Goal: Navigation & Orientation: Find specific page/section

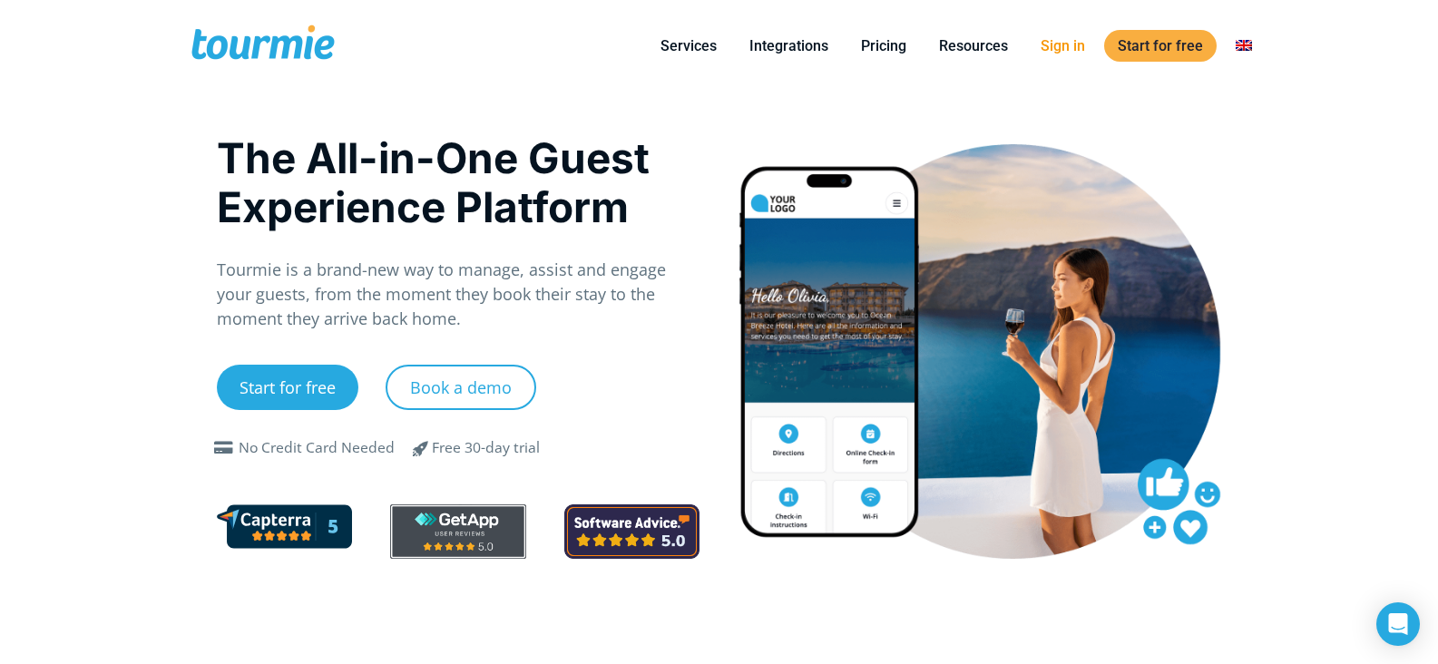
click at [1079, 49] on link "Sign in" at bounding box center [1063, 45] width 72 height 23
click at [1062, 53] on link "Sign in" at bounding box center [1063, 45] width 72 height 23
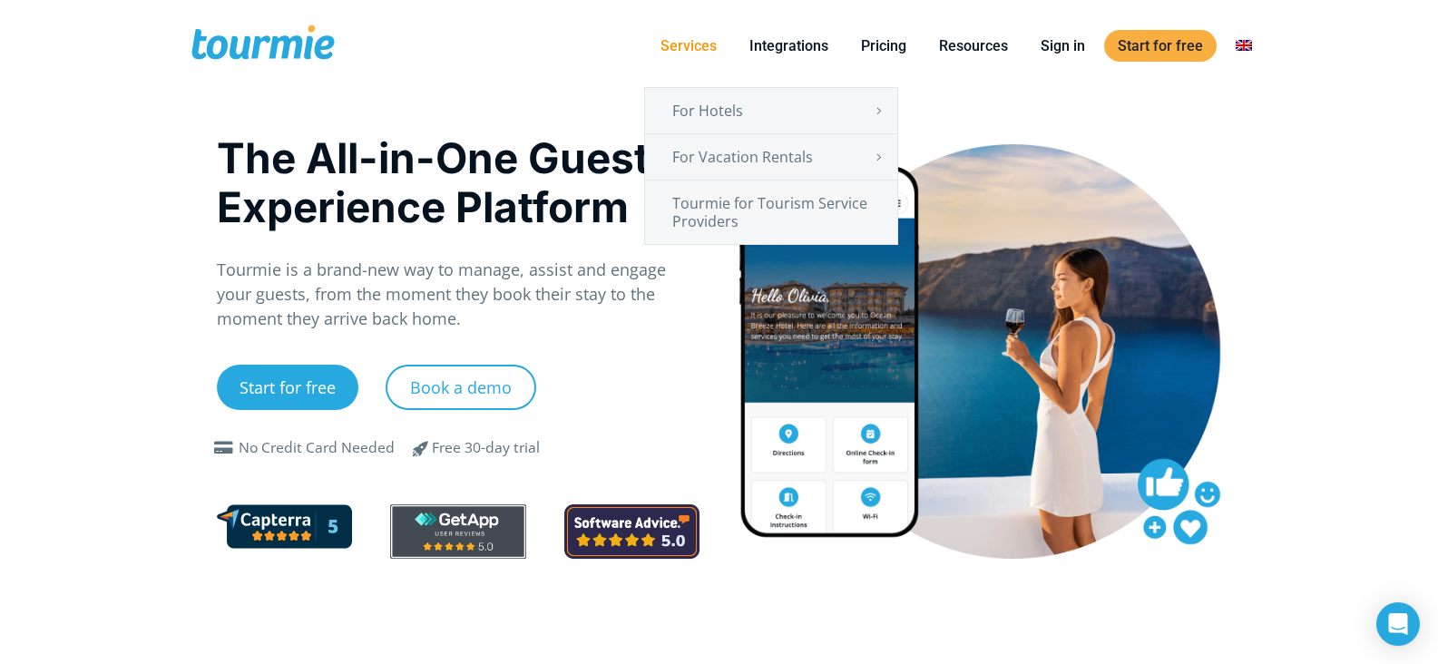
click at [702, 49] on link "Services" at bounding box center [688, 45] width 83 height 23
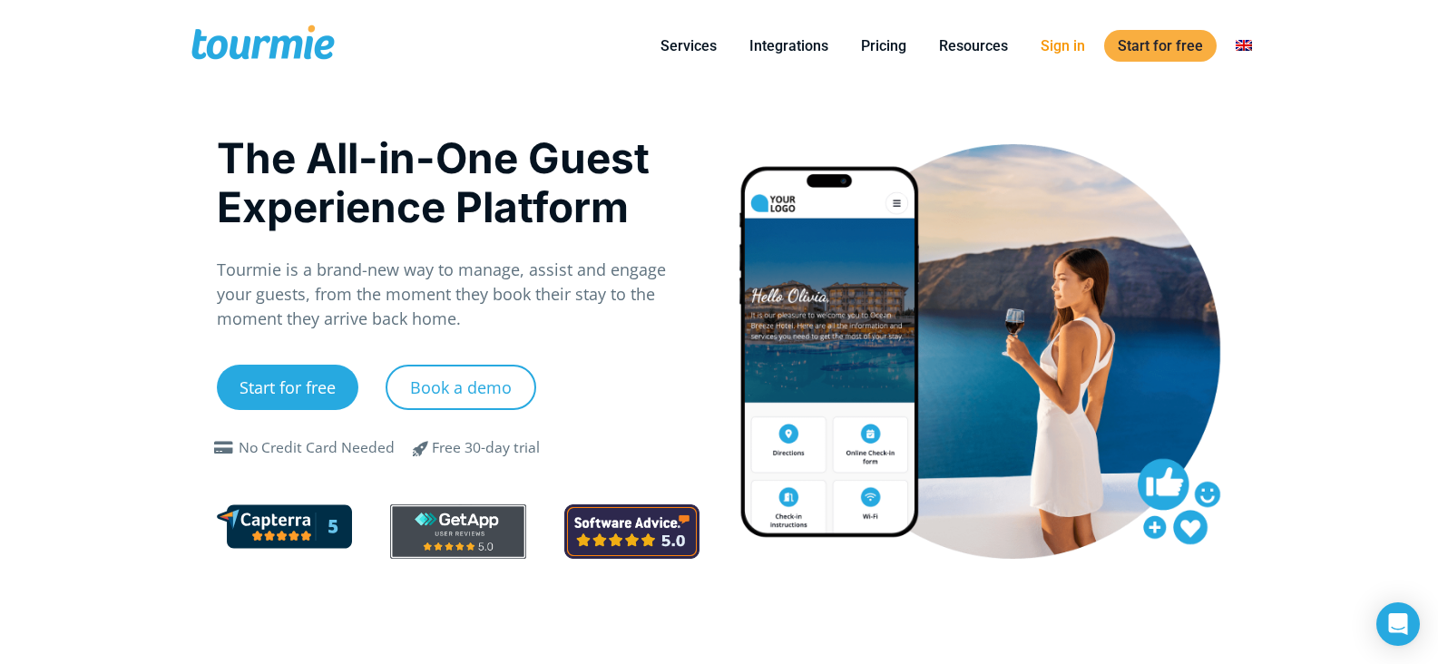
click at [1059, 57] on li "Sign in" at bounding box center [1062, 46] width 77 height 83
click at [1062, 51] on link "Sign in" at bounding box center [1063, 45] width 72 height 23
click at [1087, 45] on link "Sign in" at bounding box center [1063, 45] width 72 height 23
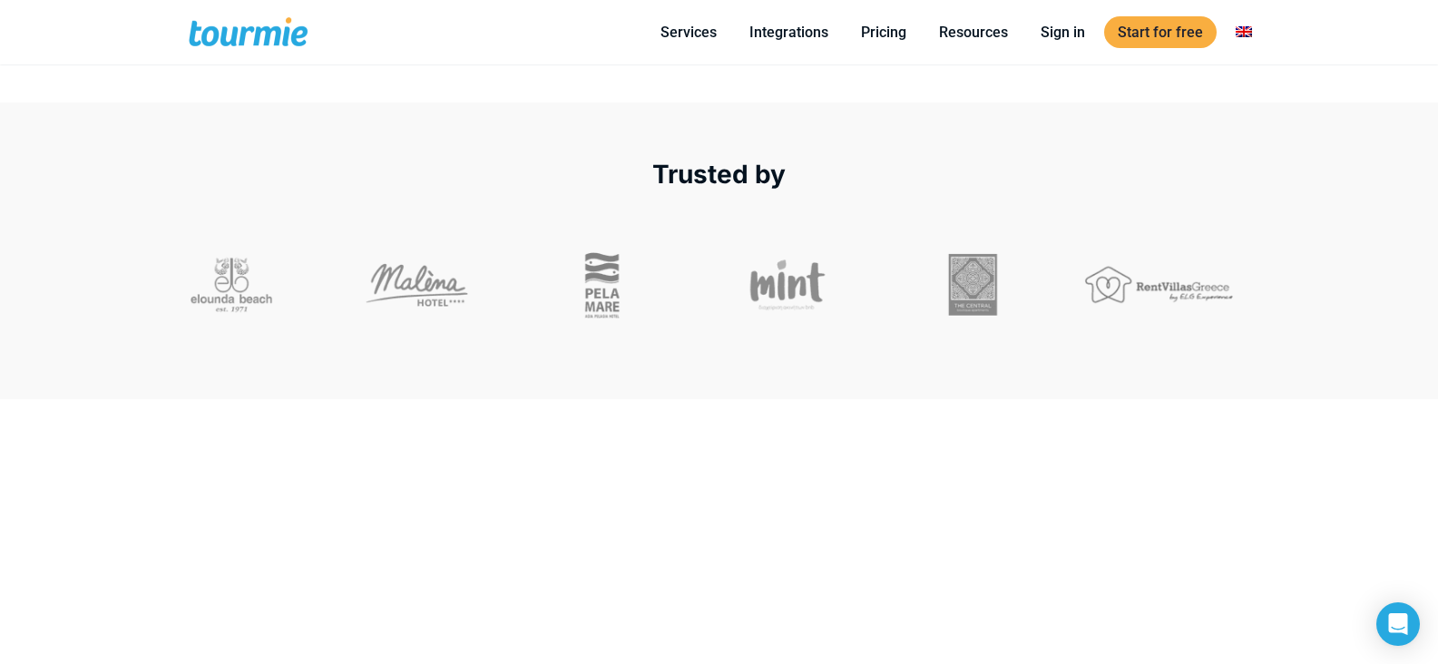
scroll to position [542, 0]
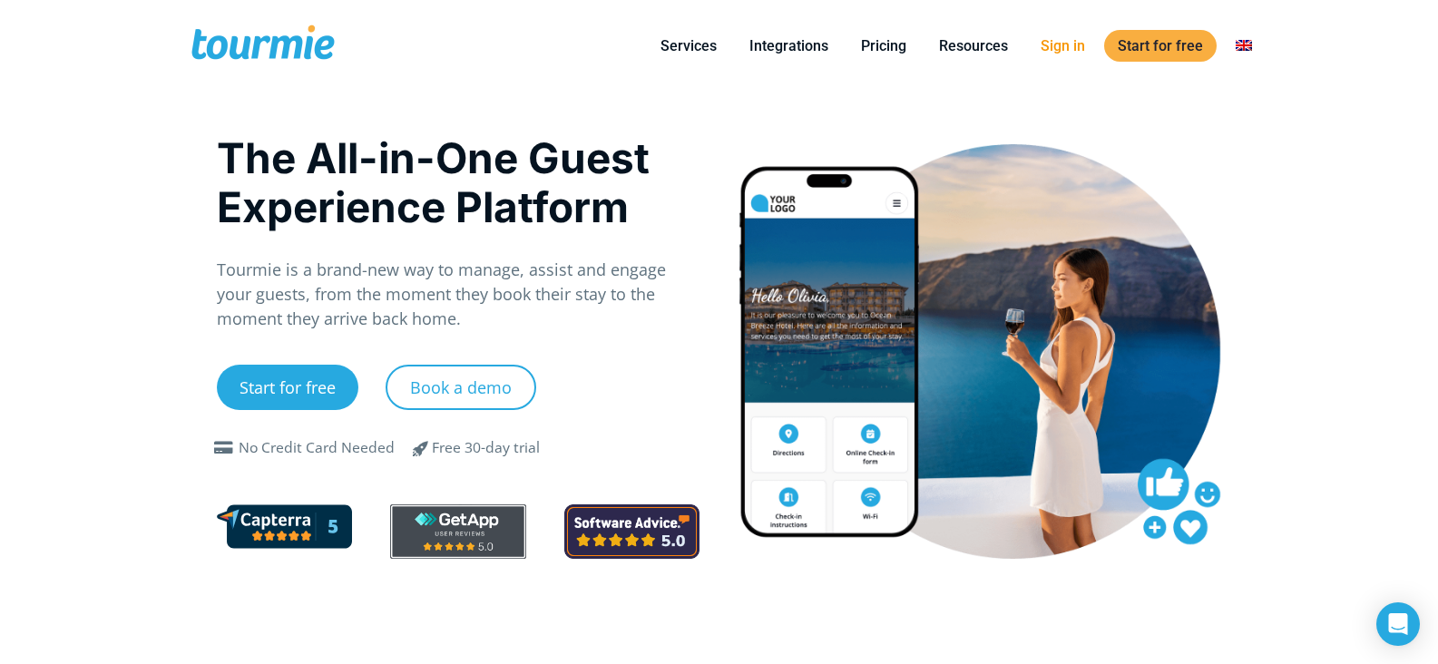
click at [1058, 52] on link "Sign in" at bounding box center [1063, 45] width 72 height 23
